Goal: Task Accomplishment & Management: Complete application form

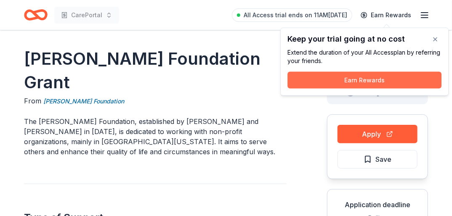
click at [384, 78] on button "Earn Rewards" at bounding box center [364, 80] width 154 height 17
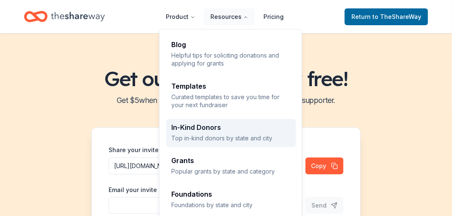
click at [218, 131] on div "In-Kind Donors" at bounding box center [230, 127] width 119 height 7
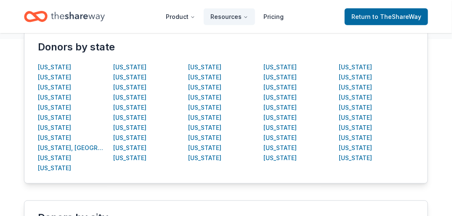
scroll to position [181, 0]
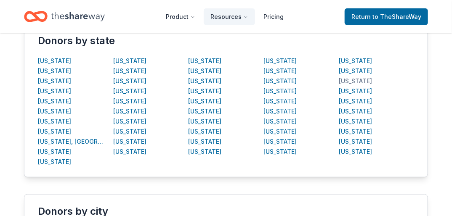
click at [348, 82] on div "Texas" at bounding box center [355, 81] width 33 height 10
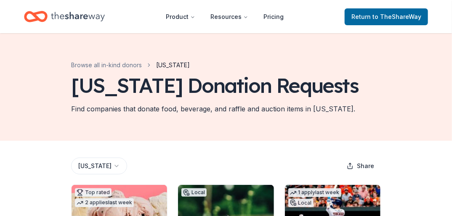
click at [99, 165] on html "Product Resources Pricing Return to TheShareWay Browse all in-kind donors Texas…" at bounding box center [226, 108] width 452 height 216
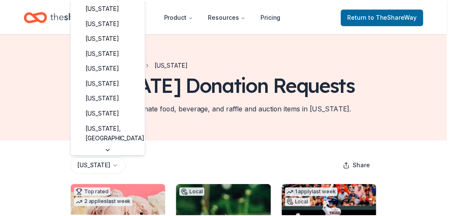
scroll to position [520, 0]
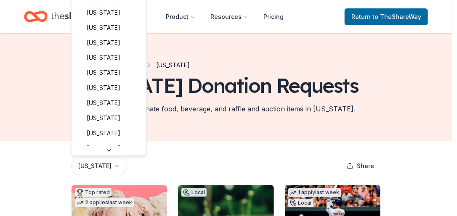
click at [99, 165] on html "Product Resources Pricing Return to TheShareWay Browse all in-kind donors Texas…" at bounding box center [228, 108] width 457 height 216
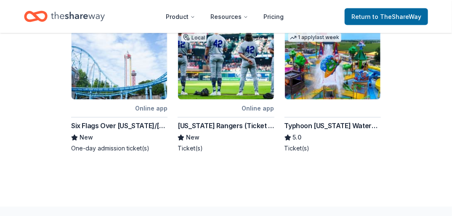
scroll to position [494, 0]
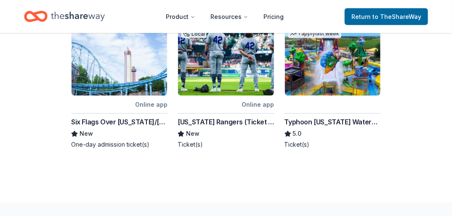
click at [259, 102] on div "Online app" at bounding box center [258, 105] width 32 height 11
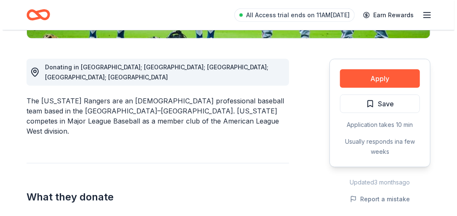
scroll to position [219, 0]
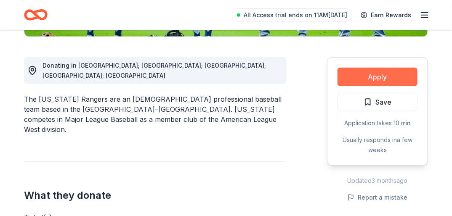
click at [384, 74] on button "Apply" at bounding box center [377, 77] width 80 height 19
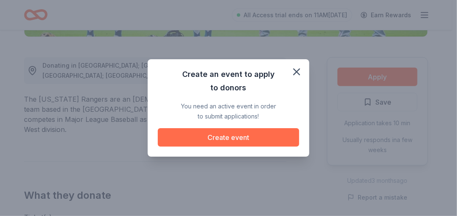
click at [251, 139] on button "Create event" at bounding box center [228, 137] width 141 height 19
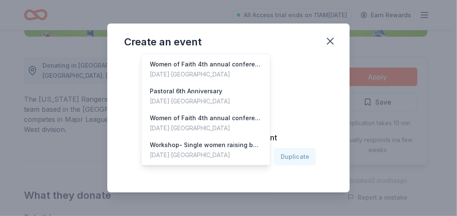
click at [261, 156] on icon "button" at bounding box center [259, 157] width 8 height 8
click at [210, 86] on div "Pastoral 6th Anniversary" at bounding box center [190, 91] width 80 height 10
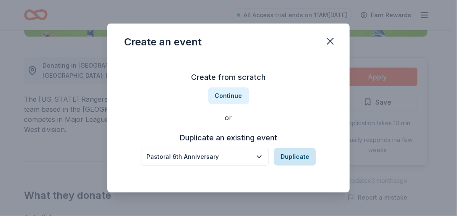
click at [290, 152] on button "Duplicate" at bounding box center [295, 157] width 42 height 18
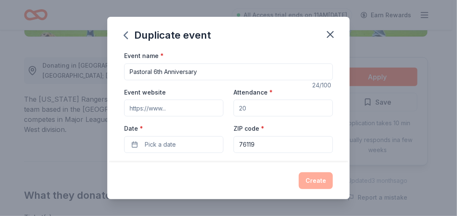
drag, startPoint x: 247, startPoint y: 107, endPoint x: 253, endPoint y: 109, distance: 5.7
click at [253, 109] on input "Attendance *" at bounding box center [282, 108] width 99 height 17
drag, startPoint x: 252, startPoint y: 109, endPoint x: 232, endPoint y: 110, distance: 19.8
click at [233, 110] on input "Attendance *" at bounding box center [282, 108] width 99 height 17
type input "80"
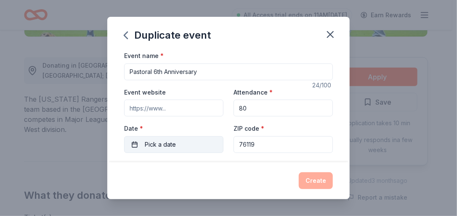
click at [171, 145] on span "Pick a date" at bounding box center [160, 145] width 31 height 10
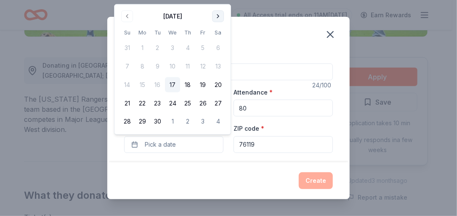
click at [218, 17] on button "Go to next month" at bounding box center [218, 17] width 12 height 12
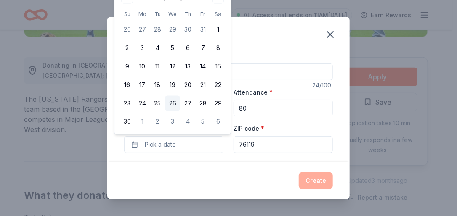
click at [171, 106] on button "26" at bounding box center [172, 103] width 15 height 15
click at [219, 121] on button "6" at bounding box center [217, 121] width 15 height 15
click at [125, 124] on button "30" at bounding box center [126, 121] width 15 height 15
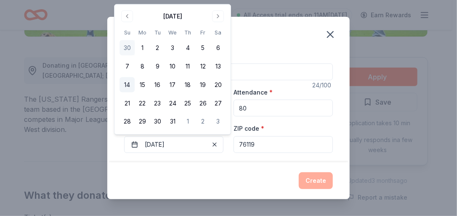
click at [129, 84] on button "14" at bounding box center [126, 84] width 15 height 15
click at [275, 34] on div "Duplicate event" at bounding box center [228, 34] width 242 height 34
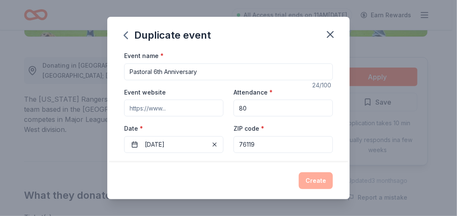
click at [156, 72] on input "Pastoral 6th Anniversary" at bounding box center [228, 72] width 209 height 17
type input "Pastoral 8th Anniversary"
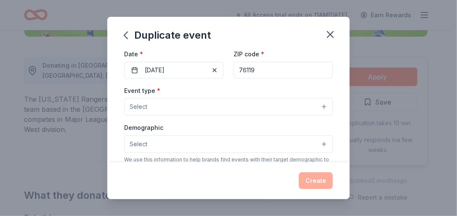
scroll to position [73, 0]
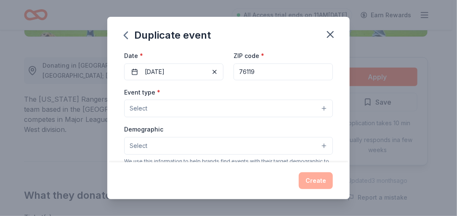
click at [319, 105] on button "Select" at bounding box center [228, 109] width 209 height 18
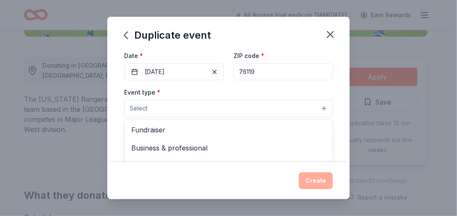
click at [319, 105] on button "Select" at bounding box center [228, 109] width 209 height 18
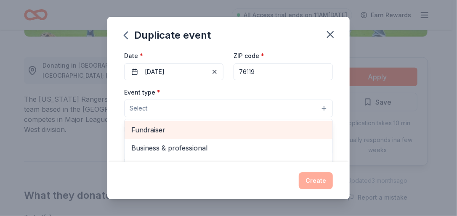
click at [159, 128] on span "Fundraiser" at bounding box center [228, 130] width 194 height 11
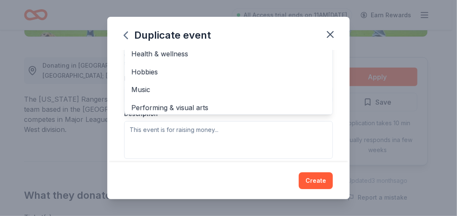
scroll to position [10, 0]
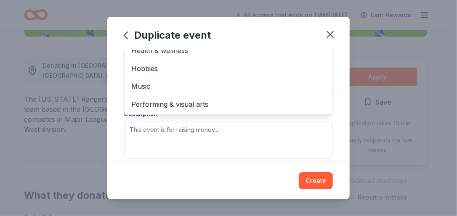
click at [320, 140] on div "Event type * Fundraiser Business & professional Food & drink Health & wellness …" at bounding box center [228, 70] width 209 height 178
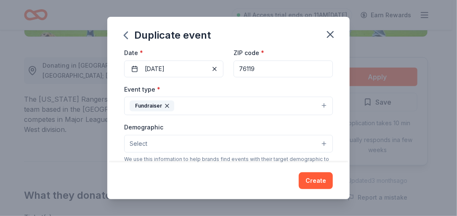
click at [320, 144] on button "Select" at bounding box center [228, 144] width 209 height 18
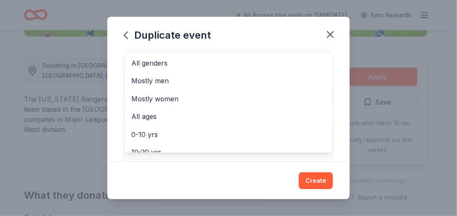
scroll to position [182, 0]
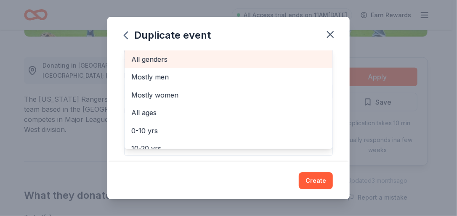
click at [168, 61] on span "All genders" at bounding box center [228, 59] width 194 height 11
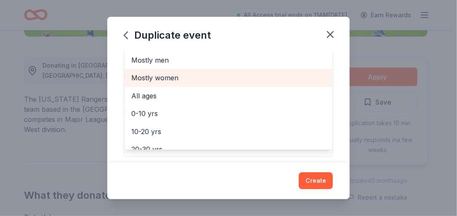
click at [168, 79] on span "Mostly women" at bounding box center [228, 77] width 194 height 11
click at [169, 79] on span "All ages" at bounding box center [228, 77] width 194 height 11
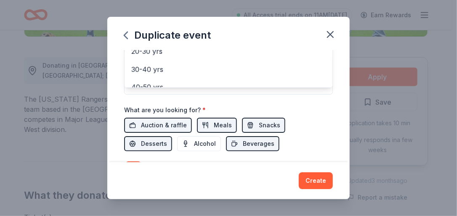
scroll to position [263, 0]
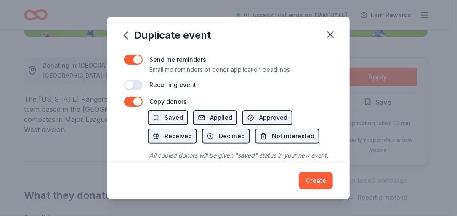
scroll to position [353, 0]
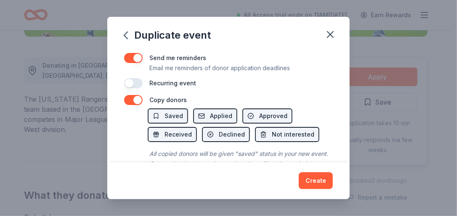
click at [140, 83] on button "button" at bounding box center [133, 83] width 19 height 10
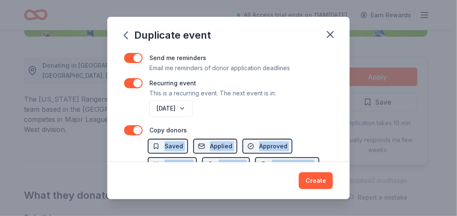
drag, startPoint x: 344, startPoint y: 132, endPoint x: 350, endPoint y: 143, distance: 12.6
click at [350, 143] on div "Duplicate event Event name * Pastoral 8th Anniversary 24 /100 Event website Att…" at bounding box center [228, 108] width 457 height 216
click at [330, 118] on div "Event name * Pastoral 8th Anniversary 24 /100 Event website Attendance * 80 Dat…" at bounding box center [228, 106] width 242 height 112
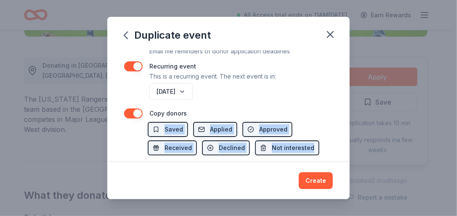
scroll to position [414, 0]
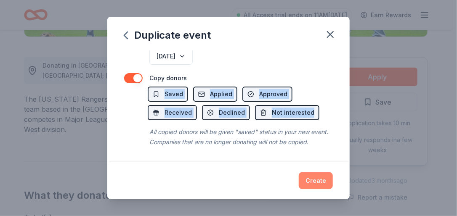
click at [313, 179] on button "Create" at bounding box center [316, 180] width 34 height 17
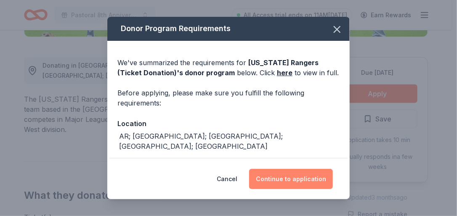
click at [296, 180] on button "Continue to application" at bounding box center [291, 179] width 84 height 20
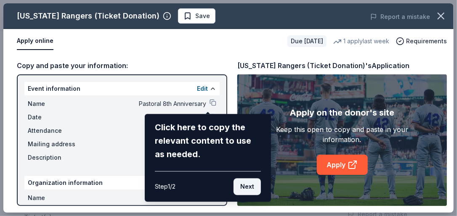
click at [244, 191] on button "Next" at bounding box center [246, 186] width 27 height 17
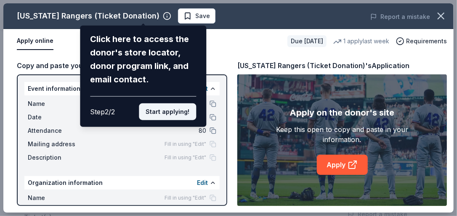
click at [158, 110] on button "Start applying!" at bounding box center [167, 111] width 57 height 17
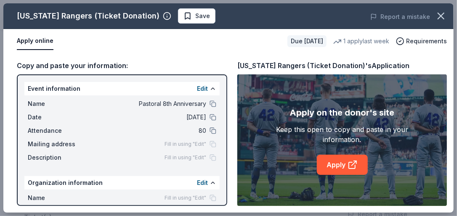
drag, startPoint x: 456, startPoint y: 49, endPoint x: 452, endPoint y: 92, distance: 42.7
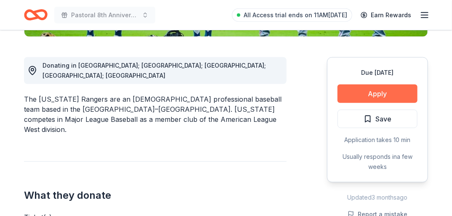
click at [379, 93] on button "Apply" at bounding box center [377, 94] width 80 height 19
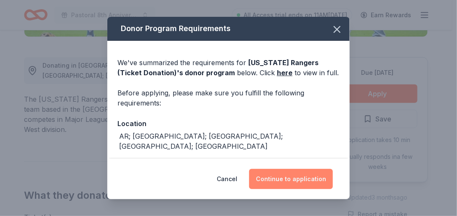
click at [306, 179] on button "Continue to application" at bounding box center [291, 179] width 84 height 20
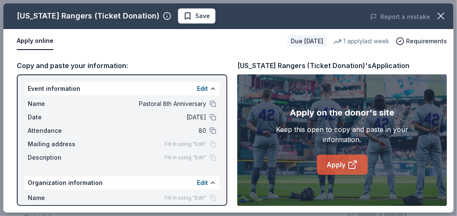
click at [344, 159] on link "Apply" at bounding box center [342, 165] width 51 height 20
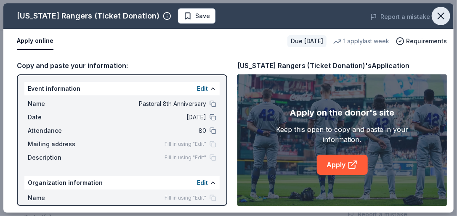
click at [439, 15] on icon "button" at bounding box center [441, 16] width 12 height 12
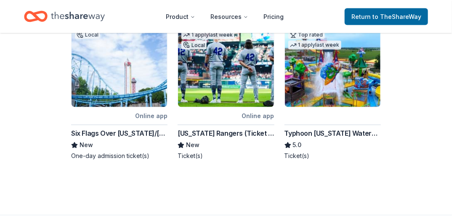
scroll to position [484, 0]
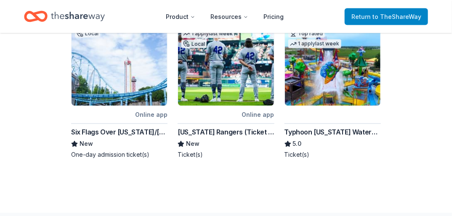
click at [390, 15] on span "to TheShareWay" at bounding box center [396, 16] width 49 height 7
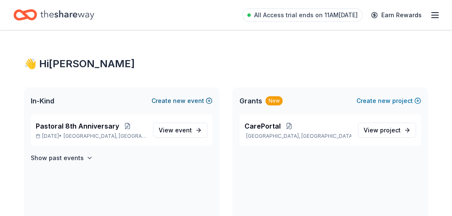
click at [180, 103] on span "new" at bounding box center [179, 101] width 13 height 10
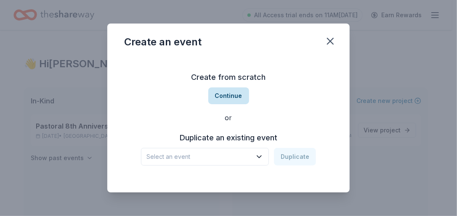
click at [232, 99] on button "Continue" at bounding box center [228, 96] width 41 height 17
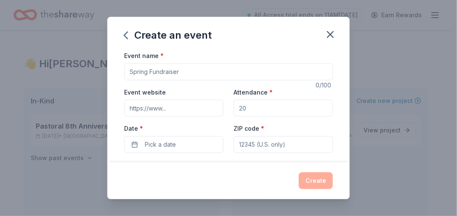
click at [200, 72] on input "Event name *" at bounding box center [228, 72] width 209 height 17
drag, startPoint x: 200, startPoint y: 72, endPoint x: 125, endPoint y: 74, distance: 75.7
click at [125, 74] on input "Event name *" at bounding box center [228, 72] width 209 height 17
type input "Fall Harvest Fundraiser"
click at [207, 109] on input "Event website" at bounding box center [173, 108] width 99 height 17
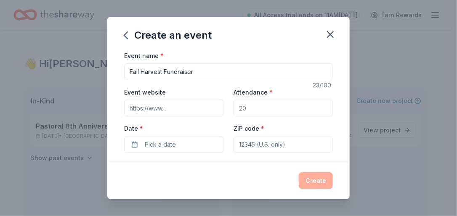
paste input "https://l.facebook.com/l.php?u=https%3A%2F%2Fthescruggsenterpri.wixsite.com%2Fg…"
type input "https://l.facebook.com/l.php?u=https%3A%2F%2Fthescruggsenterpri.wixsite.com%2Fg…"
click at [255, 108] on input "Attendance *" at bounding box center [282, 108] width 99 height 17
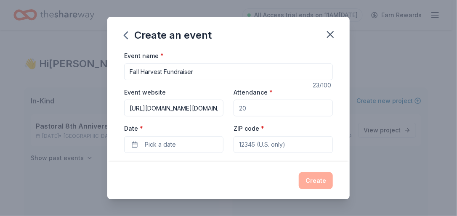
drag, startPoint x: 256, startPoint y: 109, endPoint x: 261, endPoint y: 103, distance: 8.1
click at [261, 103] on input "Attendance *" at bounding box center [282, 108] width 99 height 17
type input "150"
click at [152, 143] on span "Pick a date" at bounding box center [160, 145] width 31 height 10
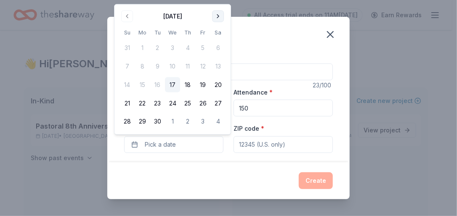
click at [217, 17] on button "Go to next month" at bounding box center [218, 17] width 12 height 12
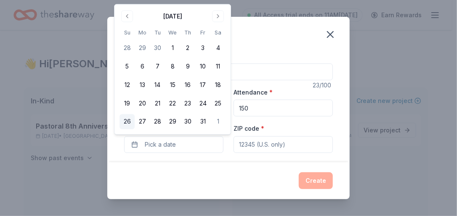
click at [127, 121] on button "26" at bounding box center [126, 121] width 15 height 15
click at [256, 148] on input "ZIP code *" at bounding box center [282, 144] width 99 height 17
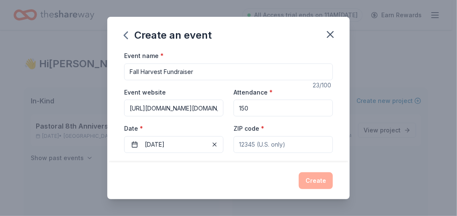
click at [251, 145] on input "ZIP code *" at bounding box center [282, 144] width 99 height 17
type input "76119"
click at [204, 72] on input "Fall Harvest Fundraiser" at bounding box center [228, 72] width 209 height 17
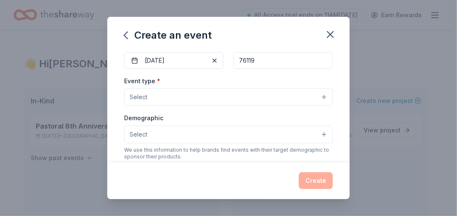
scroll to position [111, 0]
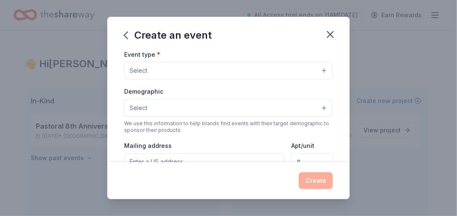
click at [318, 74] on button "Select" at bounding box center [228, 71] width 209 height 18
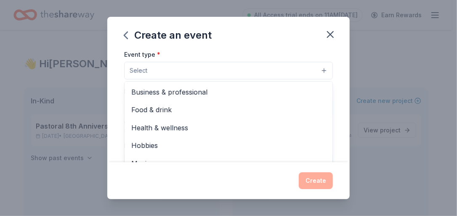
scroll to position [0, 0]
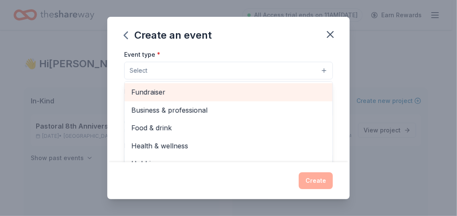
click at [175, 94] on span "Fundraiser" at bounding box center [228, 92] width 194 height 11
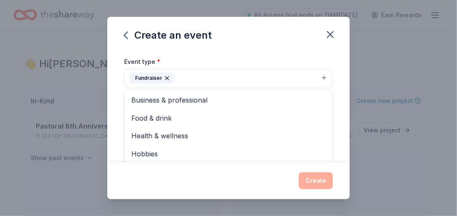
click at [330, 77] on div "Event name * Fall Harvest Community Event 28 /100 Event website https://l.faceb…" at bounding box center [228, 106] width 242 height 112
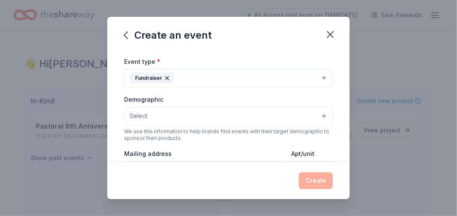
click at [320, 116] on button "Select" at bounding box center [228, 116] width 209 height 18
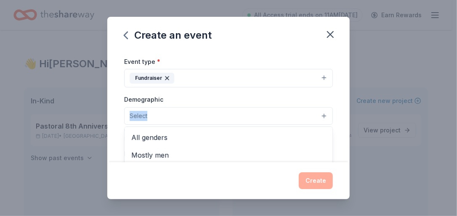
drag, startPoint x: 343, startPoint y: 103, endPoint x: 350, endPoint y: 114, distance: 13.6
click at [350, 114] on div "Create an event Event name * Fall Harvest Community Event 28 /100 Event website…" at bounding box center [228, 108] width 457 height 216
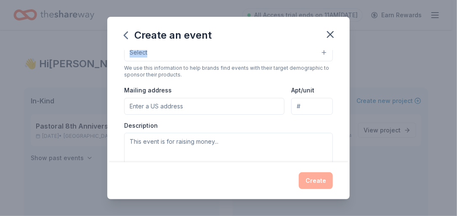
scroll to position [170, 0]
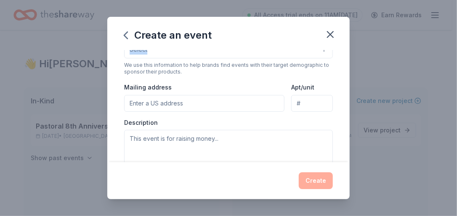
click at [320, 53] on button "Select" at bounding box center [228, 50] width 209 height 18
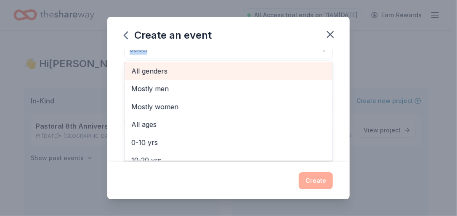
click at [159, 72] on span "All genders" at bounding box center [228, 71] width 194 height 11
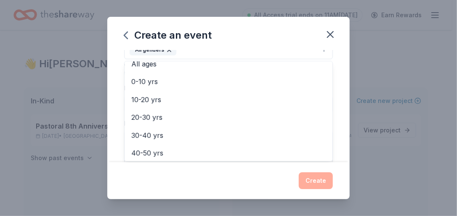
scroll to position [47, 0]
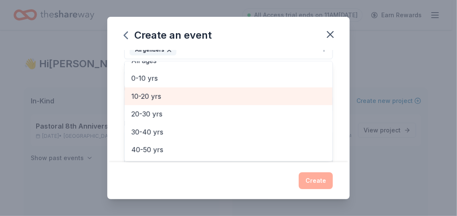
click at [155, 95] on span "10-20 yrs" at bounding box center [228, 96] width 194 height 11
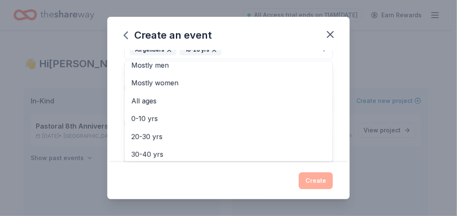
scroll to position [5, 0]
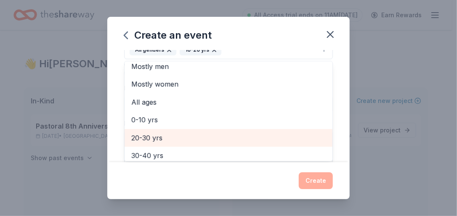
click at [143, 138] on span "20-30 yrs" at bounding box center [228, 138] width 194 height 11
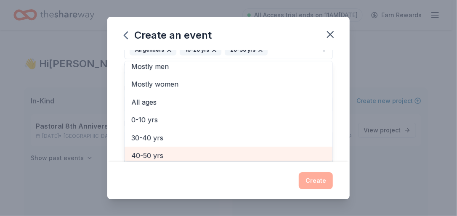
scroll to position [8, 0]
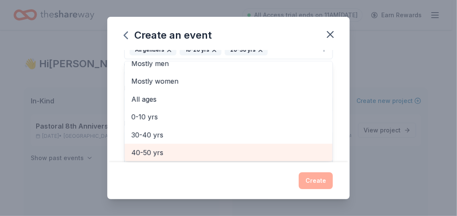
click at [145, 154] on span "40-50 yrs" at bounding box center [228, 152] width 194 height 11
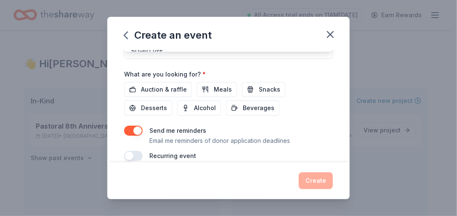
scroll to position [289, 0]
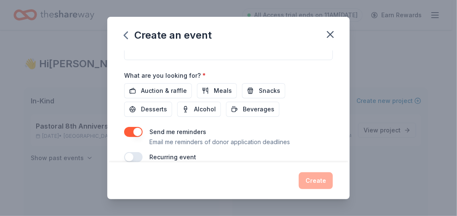
scroll to position [284, 0]
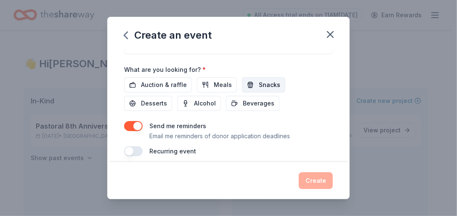
click at [251, 86] on button "Snacks" at bounding box center [263, 84] width 43 height 15
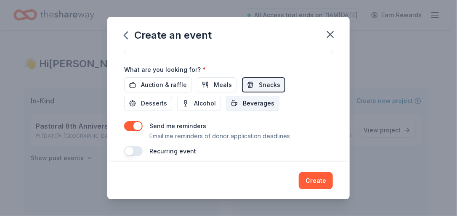
click at [248, 103] on span "Beverages" at bounding box center [259, 103] width 32 height 10
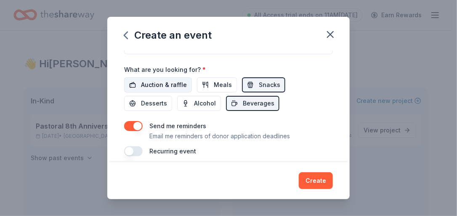
click at [172, 84] on span "Auction & raffle" at bounding box center [164, 85] width 46 height 10
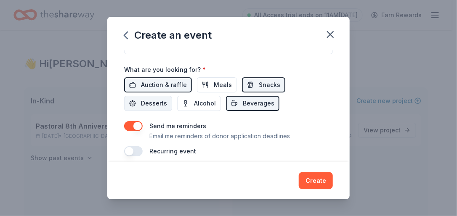
click at [143, 104] on span "Desserts" at bounding box center [154, 103] width 26 height 10
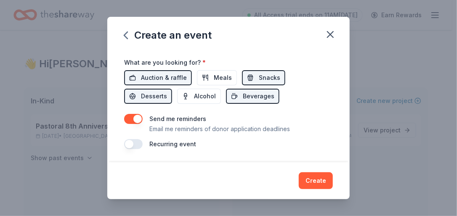
click at [140, 142] on button "button" at bounding box center [133, 144] width 19 height 10
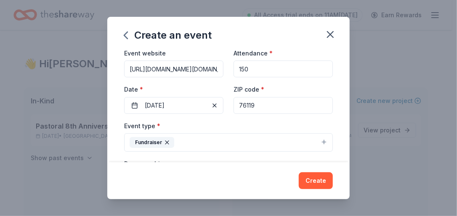
scroll to position [0, 0]
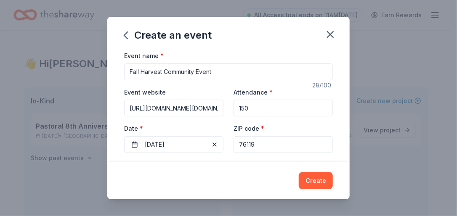
click at [223, 72] on input "Fall Harvest Community Event" at bounding box center [228, 72] width 209 height 17
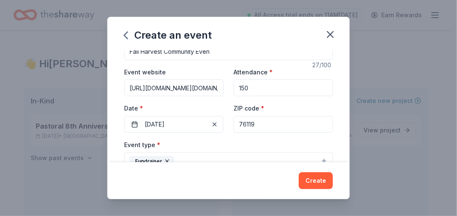
scroll to position [18, 0]
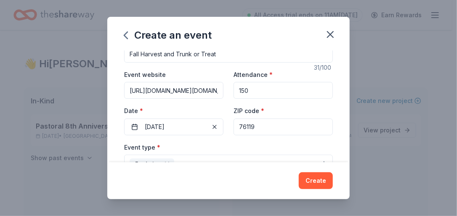
type input "Fall Harvest and Trunk or Treat"
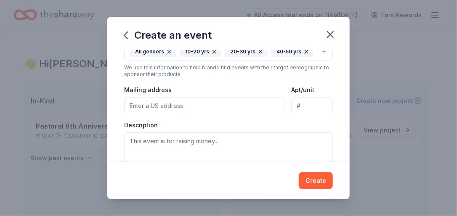
scroll to position [171, 0]
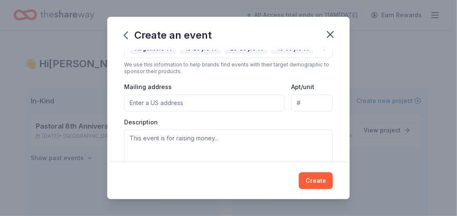
click at [183, 106] on input "Mailing address" at bounding box center [204, 103] width 160 height 17
type input "3415 Story ST"
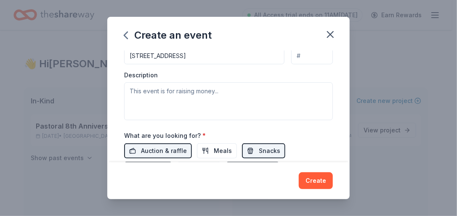
scroll to position [221, 0]
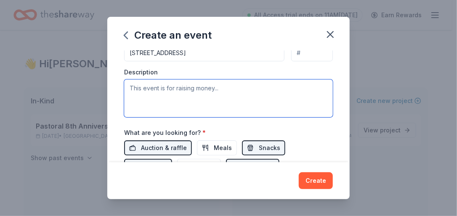
click at [228, 99] on textarea at bounding box center [228, 99] width 209 height 38
click at [197, 113] on textarea at bounding box center [228, 99] width 209 height 38
paste textarea "This event features decorated car trunks filled with treats, festive fall décor…"
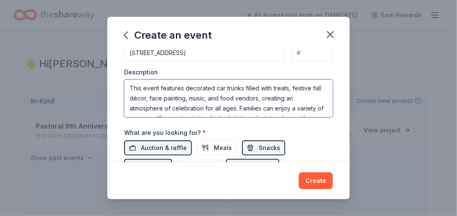
scroll to position [86, 0]
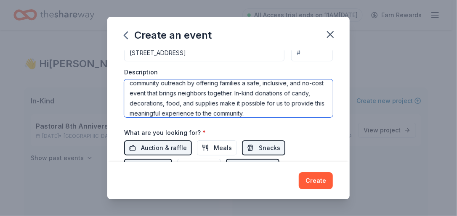
type textarea "This event features decorated car trunks filled with treats, festive fall décor…"
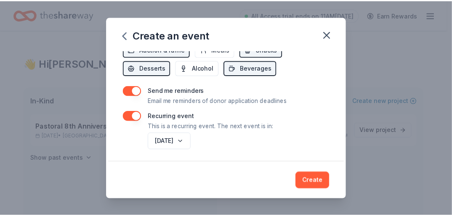
scroll to position [322, 0]
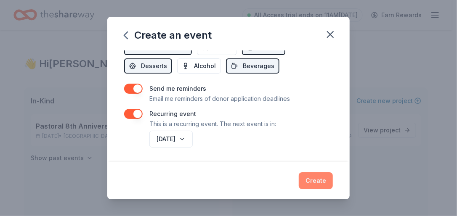
click at [314, 182] on button "Create" at bounding box center [316, 180] width 34 height 17
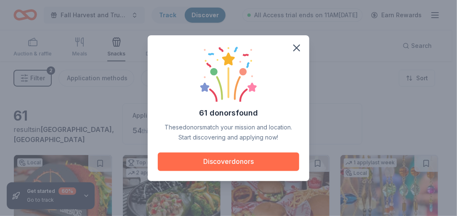
click at [232, 162] on button "Discover donors" at bounding box center [228, 162] width 141 height 19
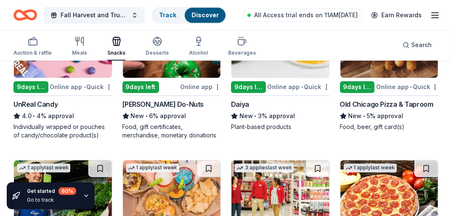
scroll to position [743, 0]
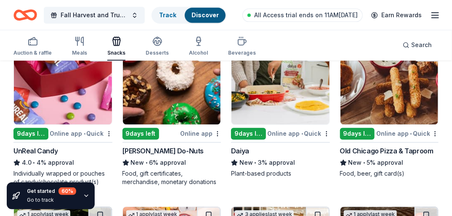
click at [77, 133] on div "Online app • Quick" at bounding box center [81, 133] width 62 height 11
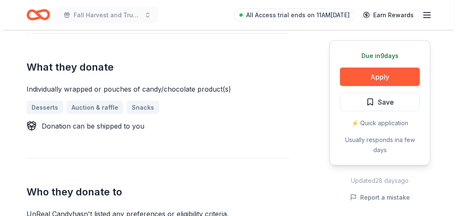
scroll to position [239, 0]
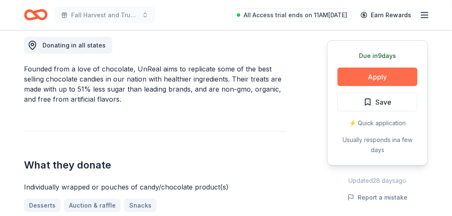
click at [377, 76] on button "Apply" at bounding box center [377, 77] width 80 height 19
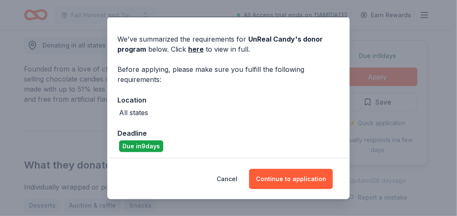
scroll to position [27, 0]
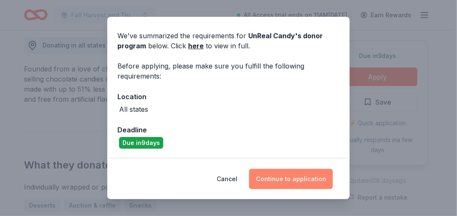
click at [301, 175] on button "Continue to application" at bounding box center [291, 179] width 84 height 20
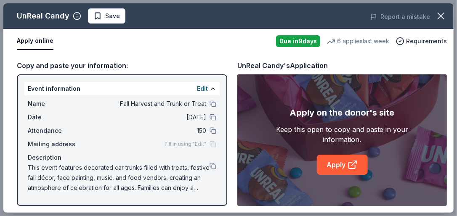
drag, startPoint x: 456, startPoint y: 72, endPoint x: 458, endPoint y: 134, distance: 61.9
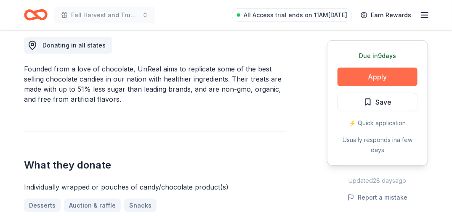
click at [374, 79] on button "Apply" at bounding box center [377, 77] width 80 height 19
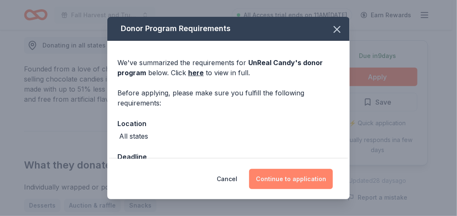
click at [295, 178] on button "Continue to application" at bounding box center [291, 179] width 84 height 20
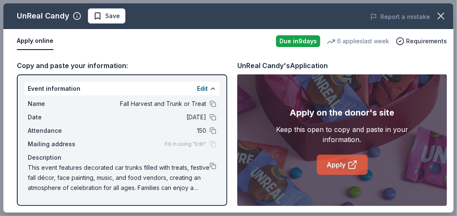
click at [340, 168] on link "Apply" at bounding box center [342, 165] width 51 height 20
